Goal: Check status: Check status

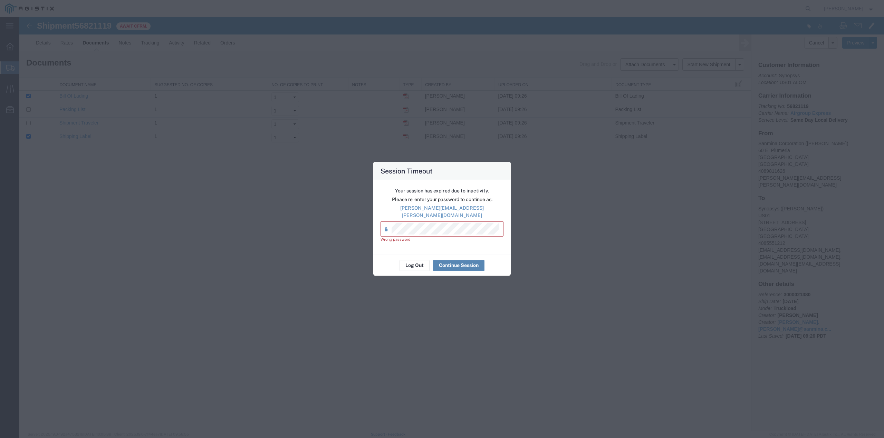
click at [457, 261] on button "Continue Session" at bounding box center [458, 265] width 51 height 11
click at [415, 265] on button "Log Out" at bounding box center [414, 265] width 30 height 11
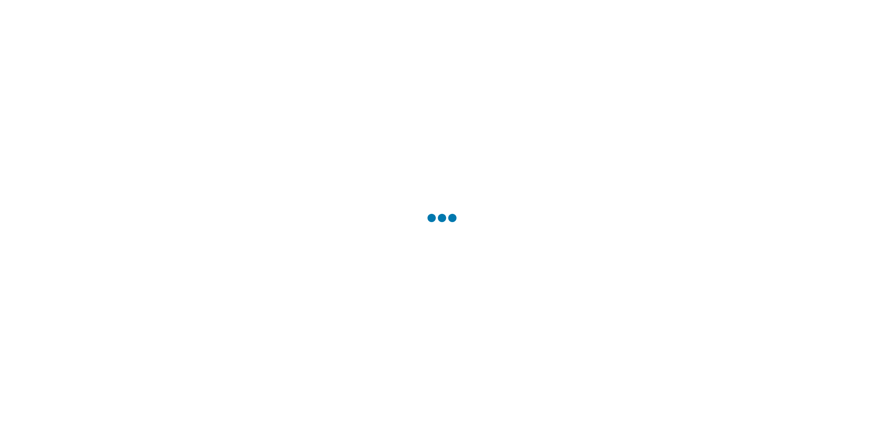
click at [423, 237] on div at bounding box center [442, 219] width 884 height 438
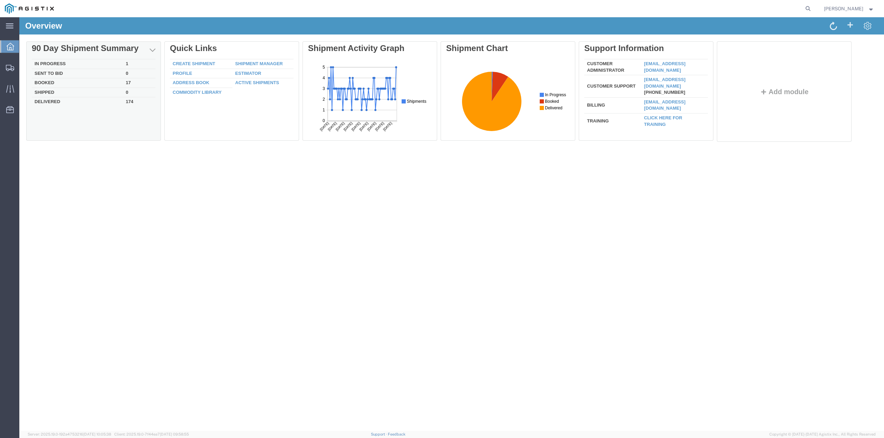
click at [52, 62] on td "In Progress" at bounding box center [77, 64] width 91 height 10
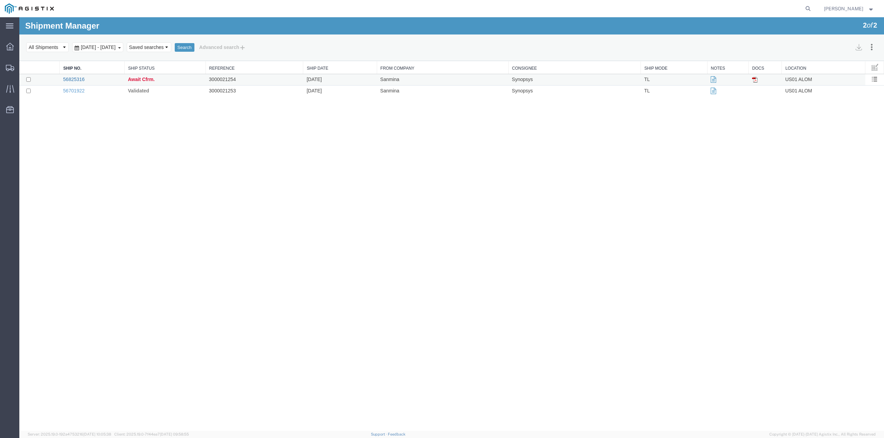
click at [82, 78] on link "56825316" at bounding box center [73, 80] width 21 height 6
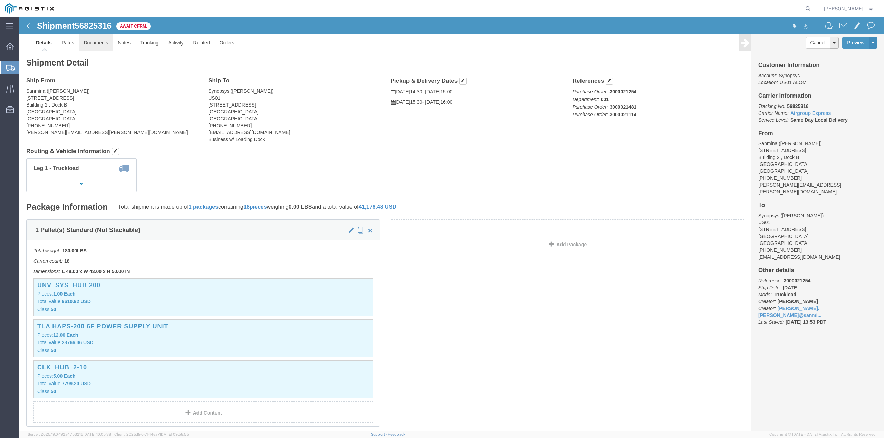
click link "Documents"
click at [25, 66] on span "Shipments" at bounding box center [22, 68] width 6 height 14
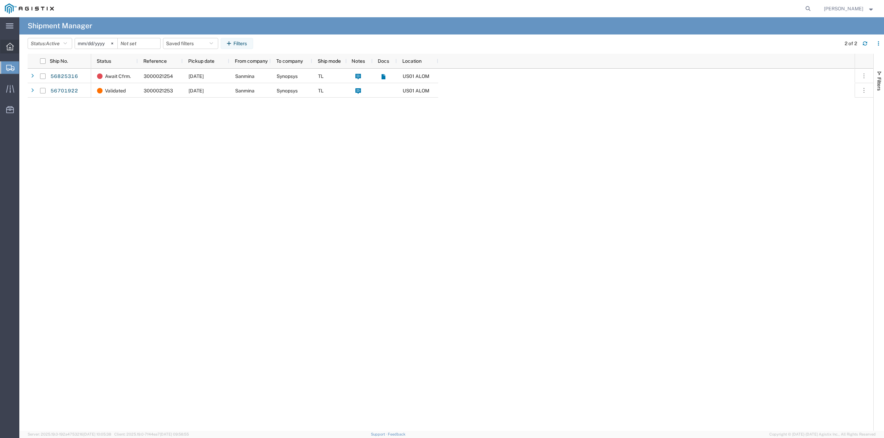
click at [11, 47] on icon at bounding box center [10, 47] width 8 height 8
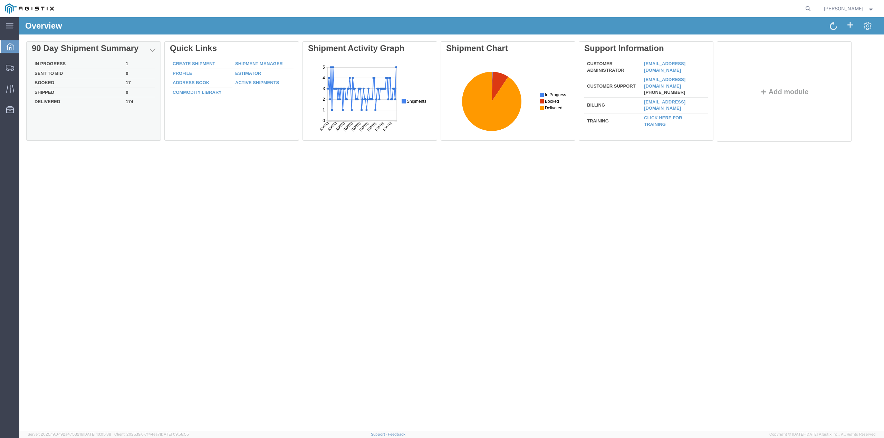
click at [47, 83] on td "Booked" at bounding box center [77, 83] width 91 height 10
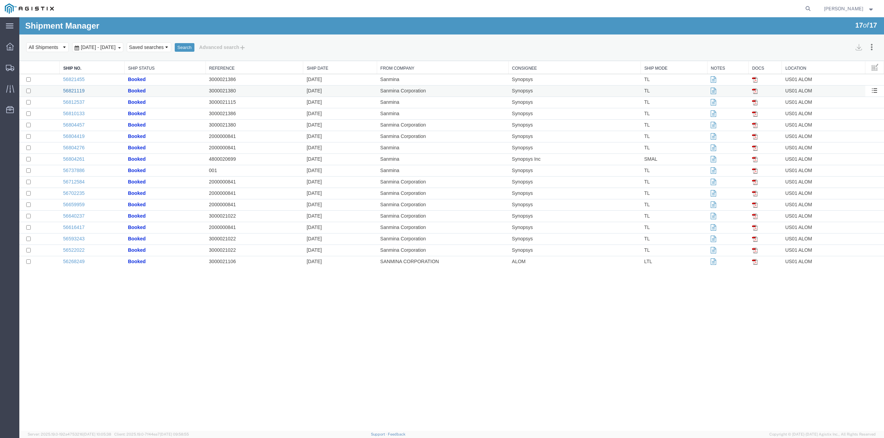
click at [70, 90] on link "56821119" at bounding box center [73, 91] width 21 height 6
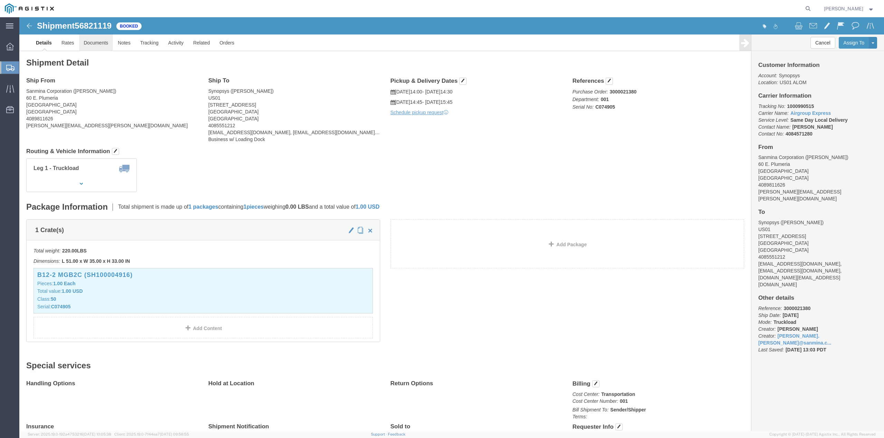
click link "Documents"
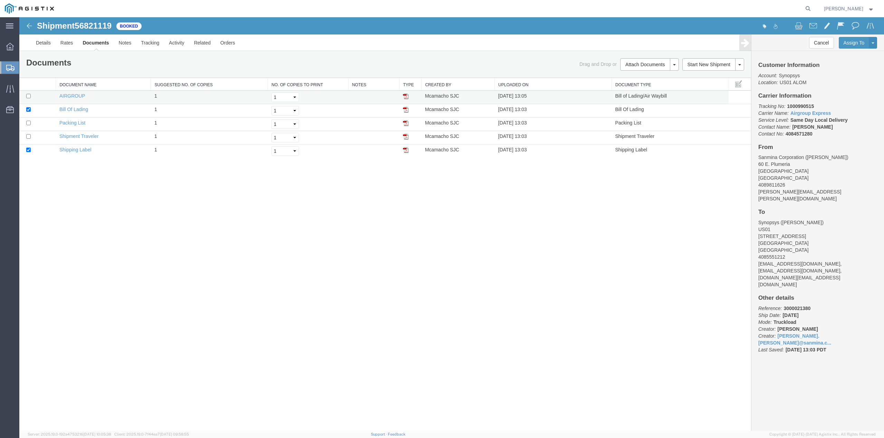
click at [405, 97] on img at bounding box center [406, 97] width 6 height 6
